Goal: Information Seeking & Learning: Find specific fact

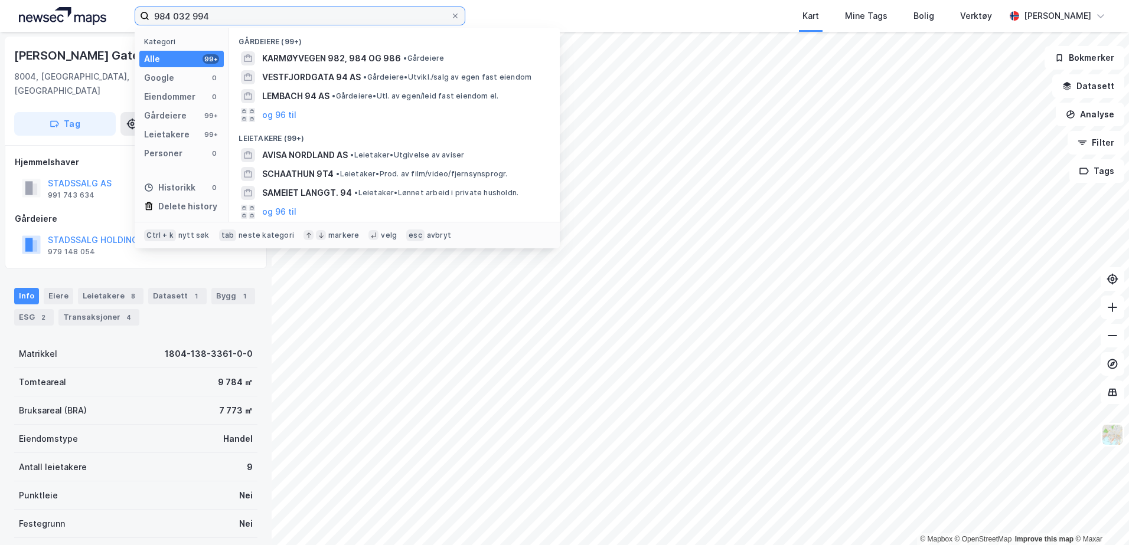
click at [247, 21] on input "984 032 994" at bounding box center [299, 16] width 301 height 18
drag, startPoint x: 253, startPoint y: 19, endPoint x: 98, endPoint y: 3, distance: 156.1
click at [98, 3] on div "984 032 994 Kategori Alle 99+ Google 0 Eiendommer 0 Gårdeiere 99+ Leietakere 99…" at bounding box center [564, 16] width 1129 height 32
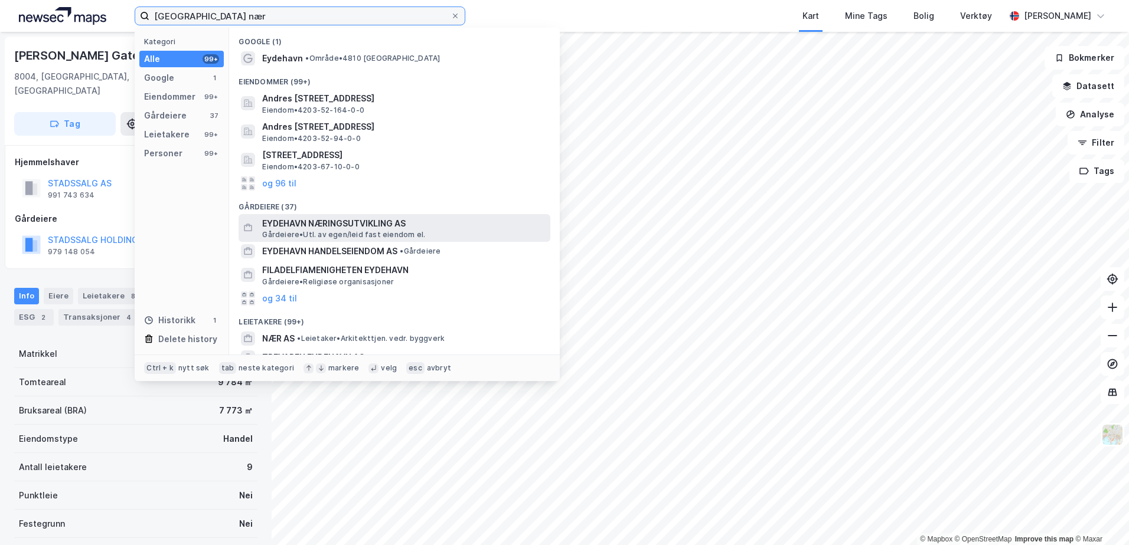
type input "[GEOGRAPHIC_DATA] nær"
click at [378, 236] on span "Gårdeiere • Utl. av egen/leid fast eiendom el." at bounding box center [343, 234] width 163 height 9
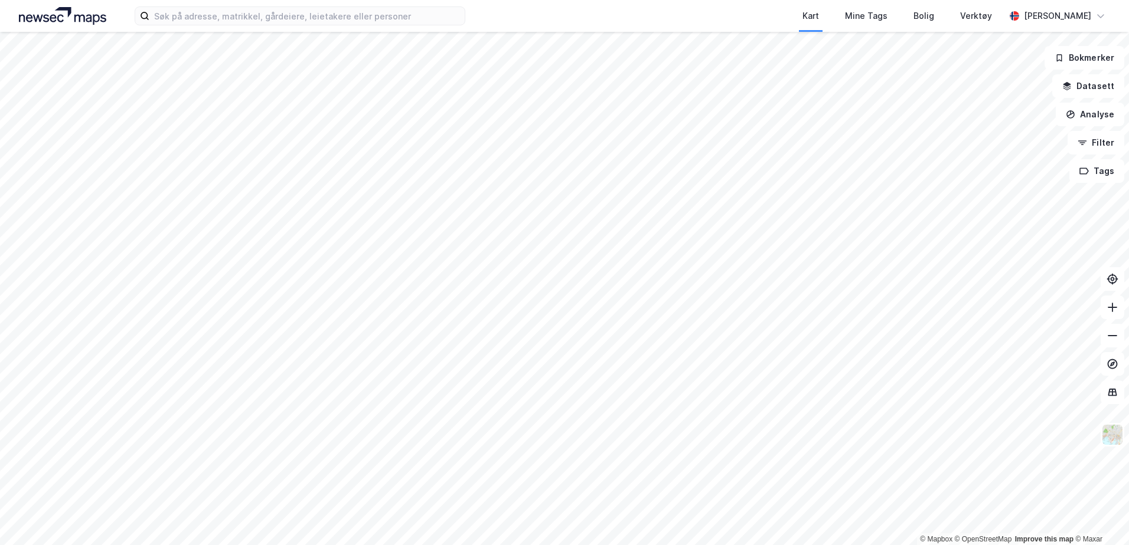
click at [260, 31] on div "Kart Mine Tags Bolig Verktøy [PERSON_NAME]" at bounding box center [564, 16] width 1129 height 32
click at [259, 23] on input at bounding box center [306, 16] width 315 height 18
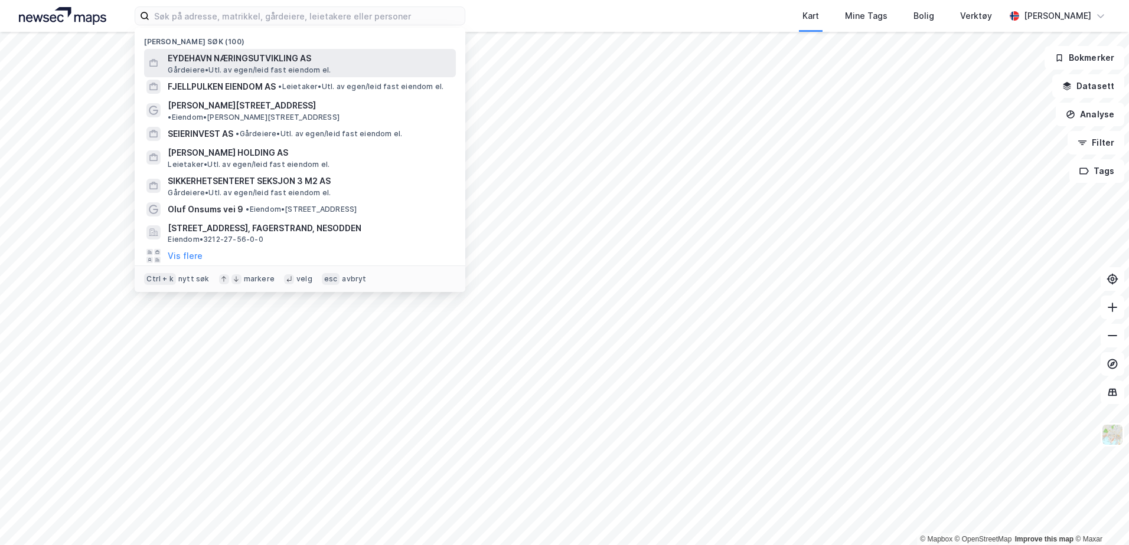
click at [247, 61] on span "EYDEHAVN NÆRINGSUTVIKLING AS" at bounding box center [309, 58] width 283 height 14
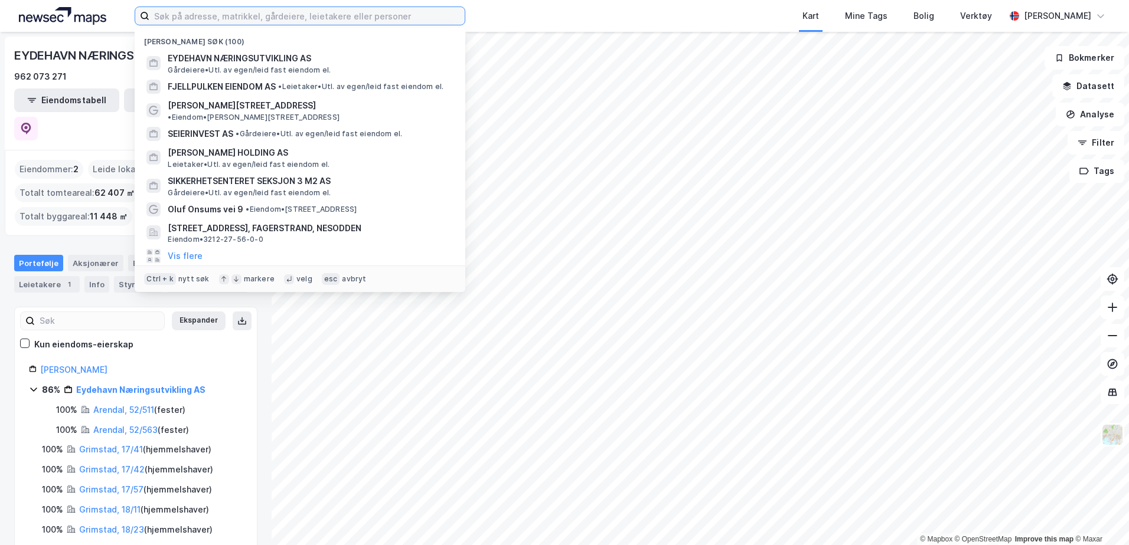
click at [206, 20] on input at bounding box center [306, 16] width 315 height 18
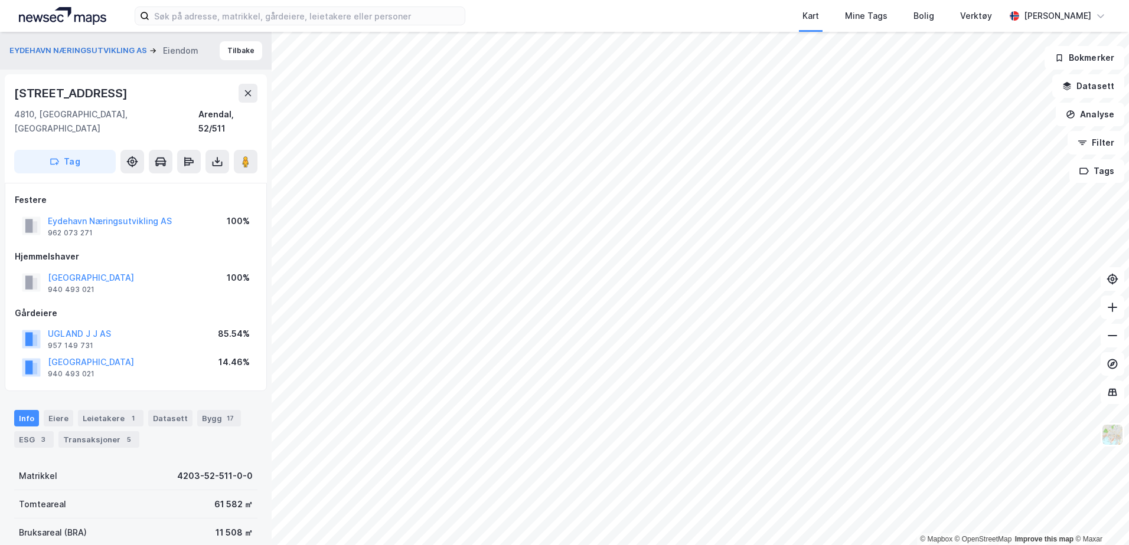
click at [64, 396] on div "Info Eiere Leietakere 1 Datasett Bygg 17 ESG 3 Transaksjoner 5" at bounding box center [136, 424] width 272 height 57
click at [54, 410] on div "Eiere" at bounding box center [59, 418] width 30 height 17
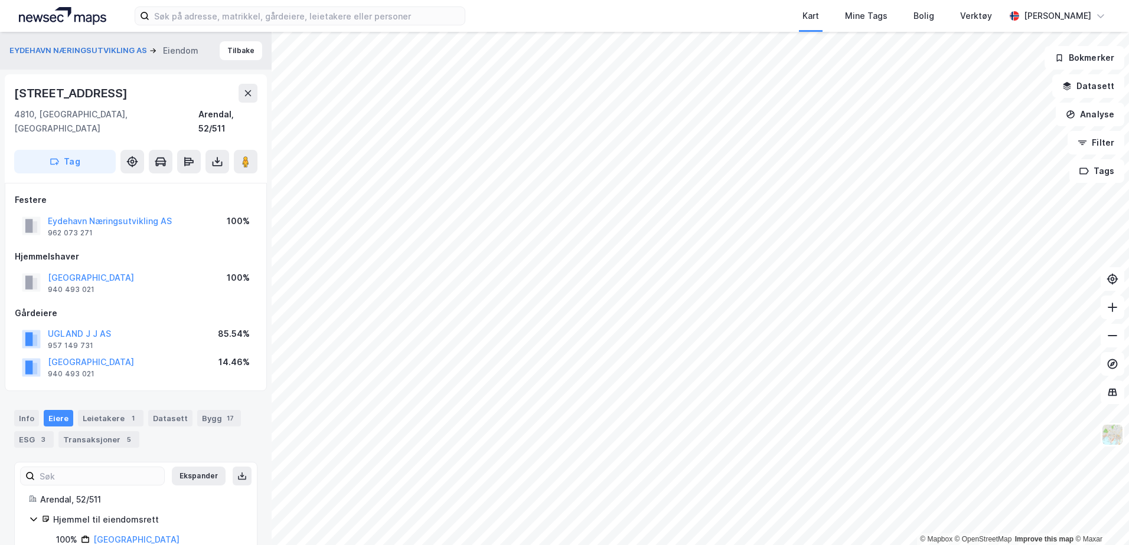
scroll to position [57, 0]
